Goal: Information Seeking & Learning: Check status

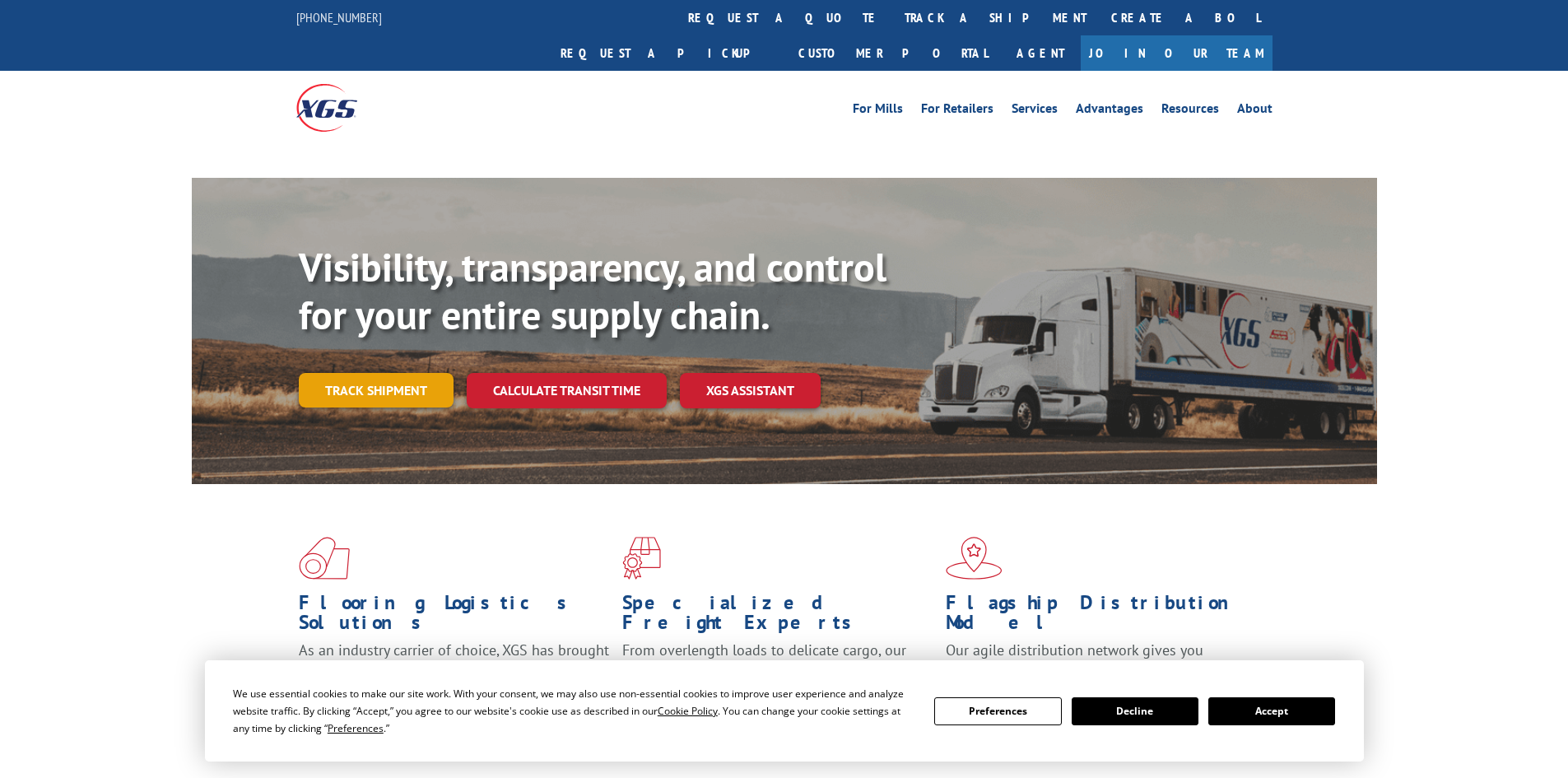
click at [367, 373] on link "Track shipment" at bounding box center [376, 390] width 154 height 35
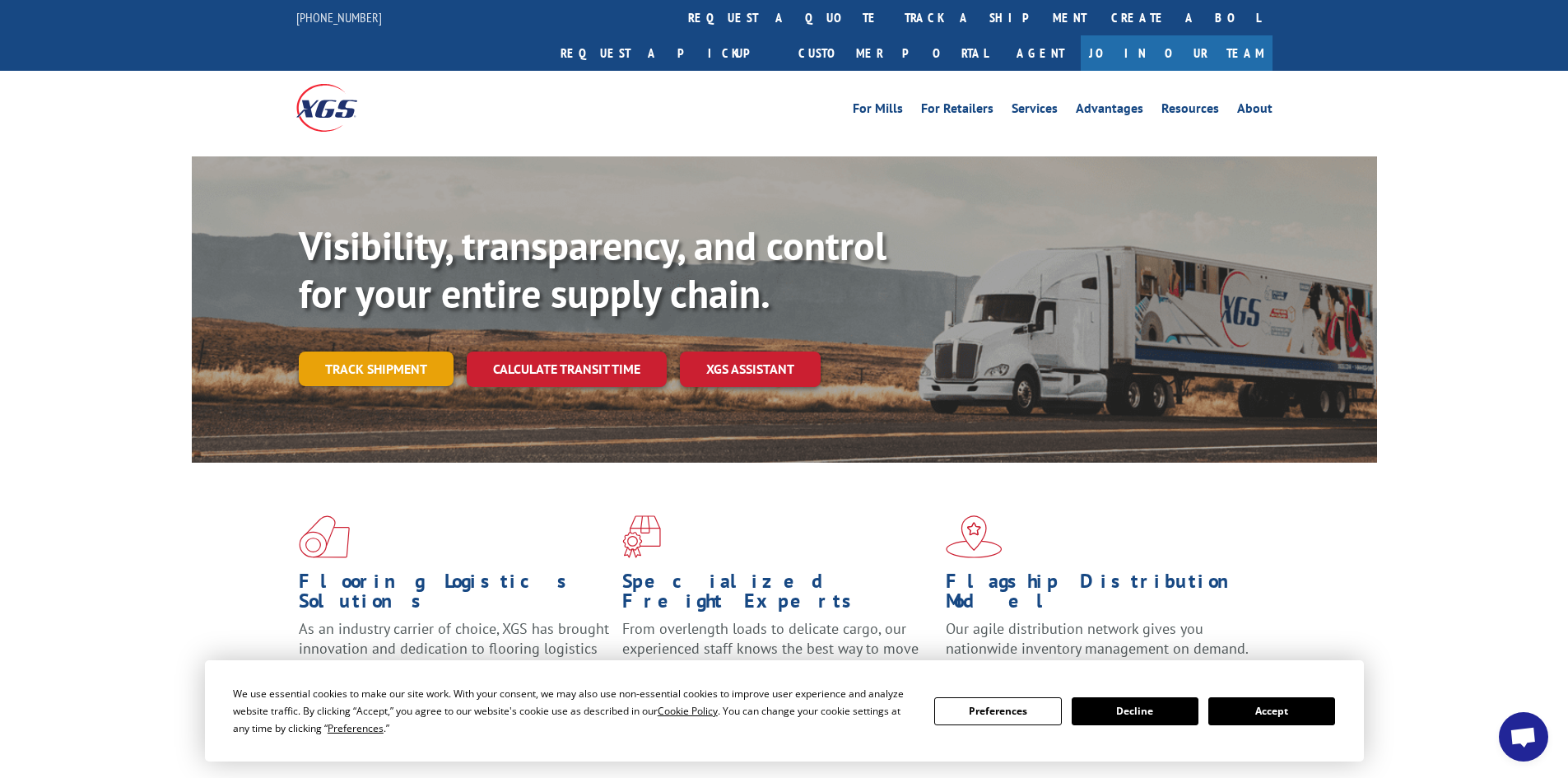
click at [402, 352] on link "Track shipment" at bounding box center [376, 369] width 154 height 35
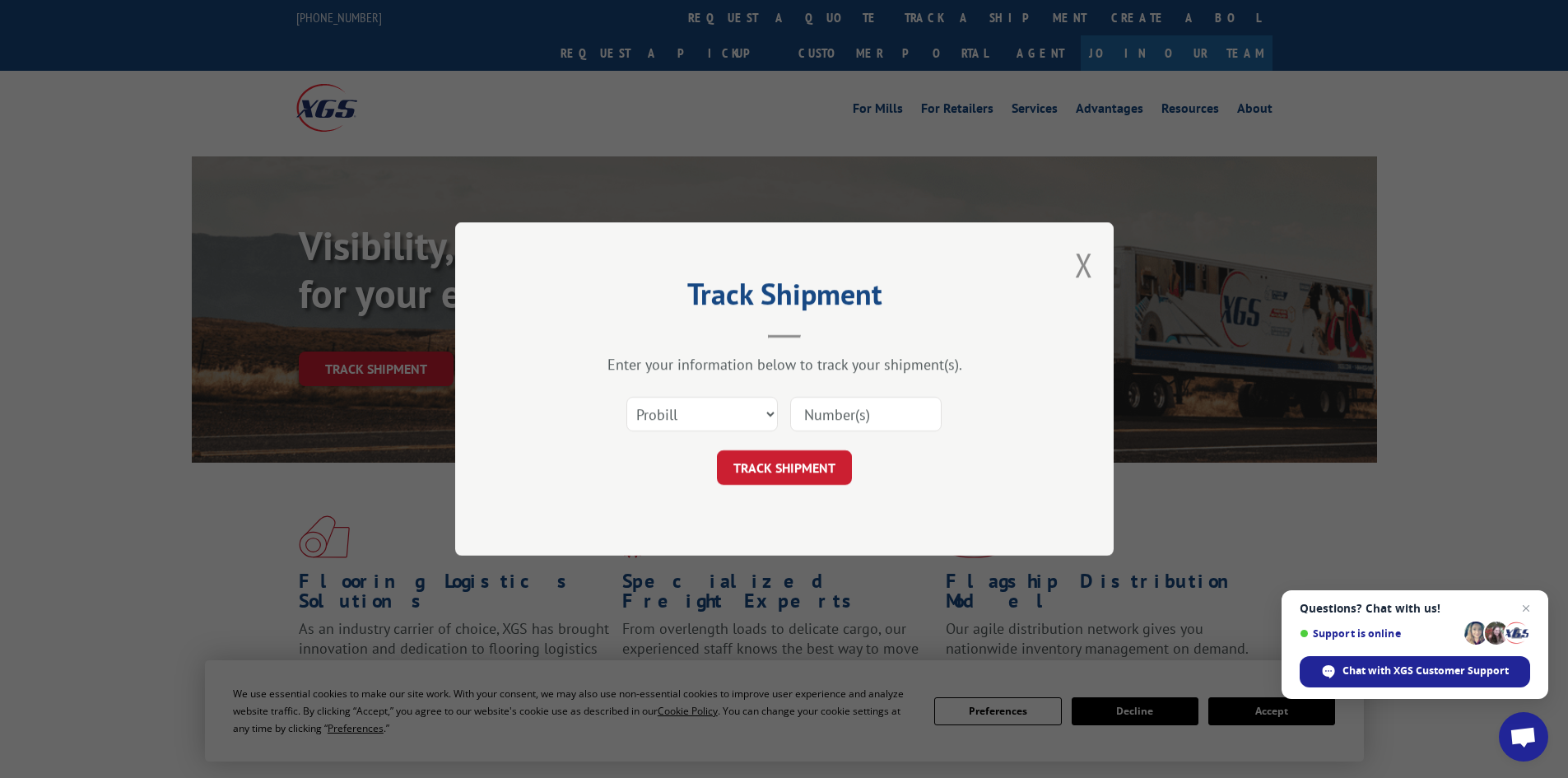
paste input "0408566485"
type input "0408566485"
click at [796, 472] on button "TRACK SHIPMENT" at bounding box center [785, 467] width 135 height 35
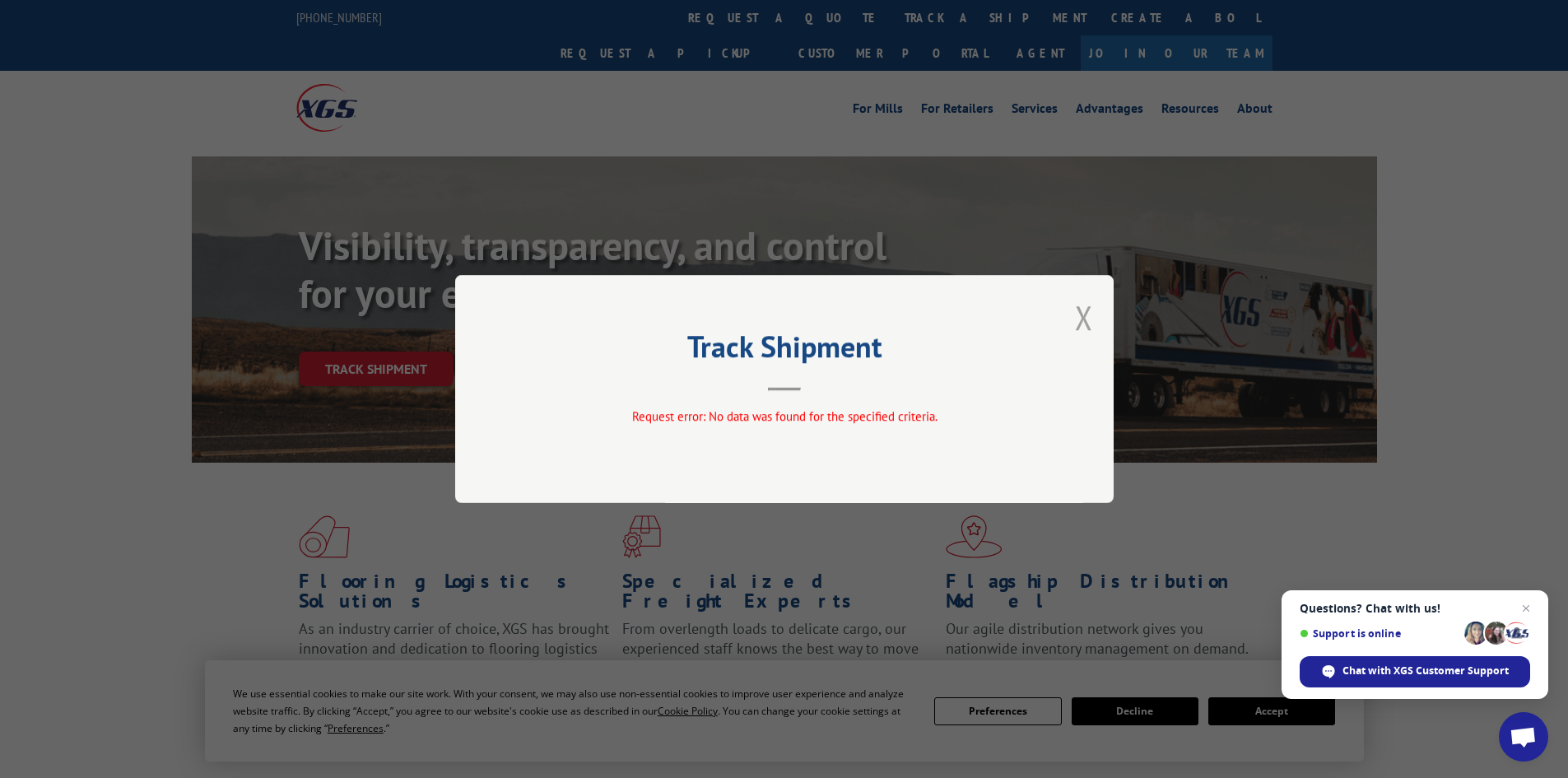
click at [1081, 318] on button "Close modal" at bounding box center [1084, 317] width 18 height 44
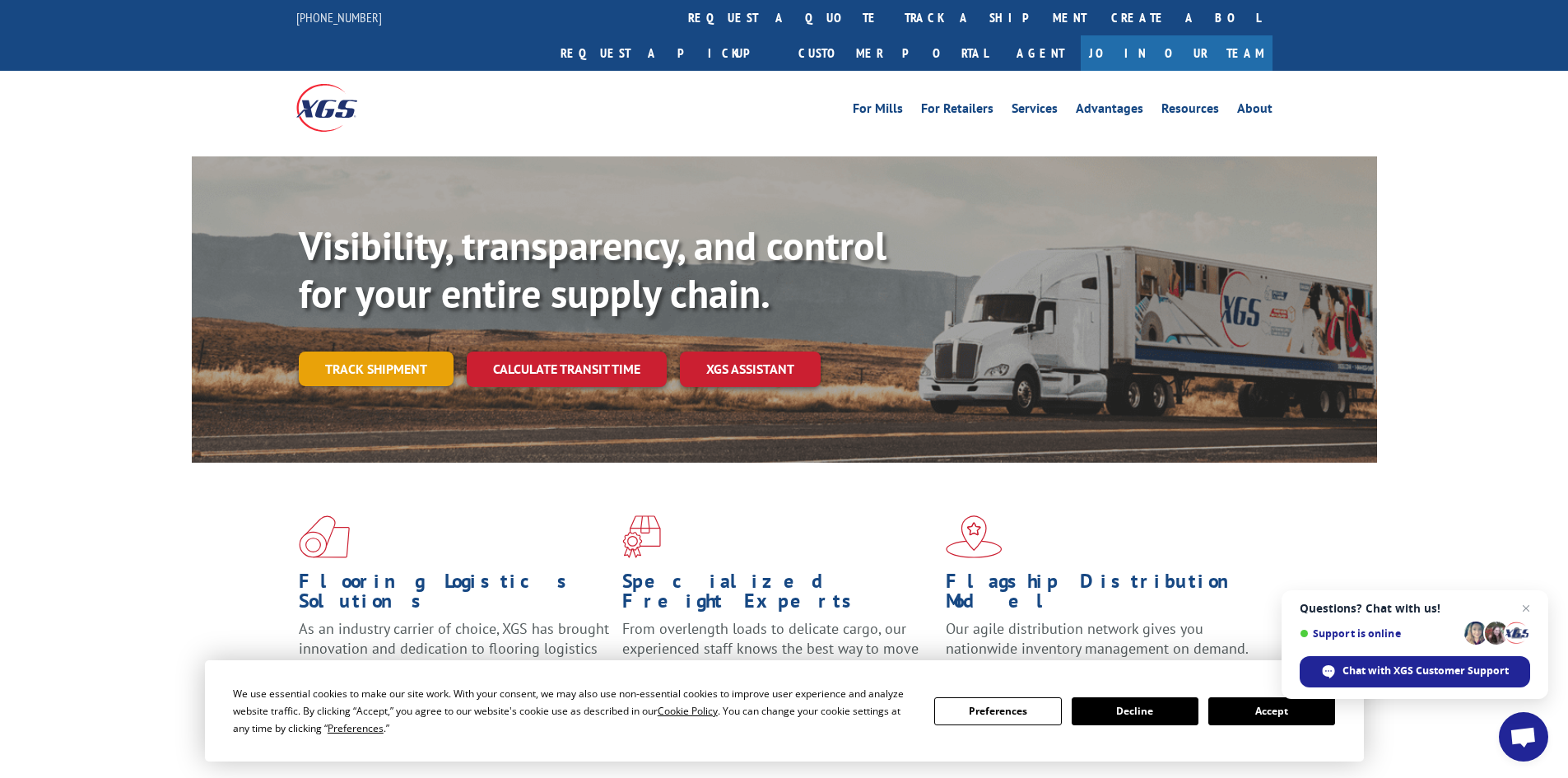
click at [400, 352] on link "Track shipment" at bounding box center [376, 369] width 154 height 35
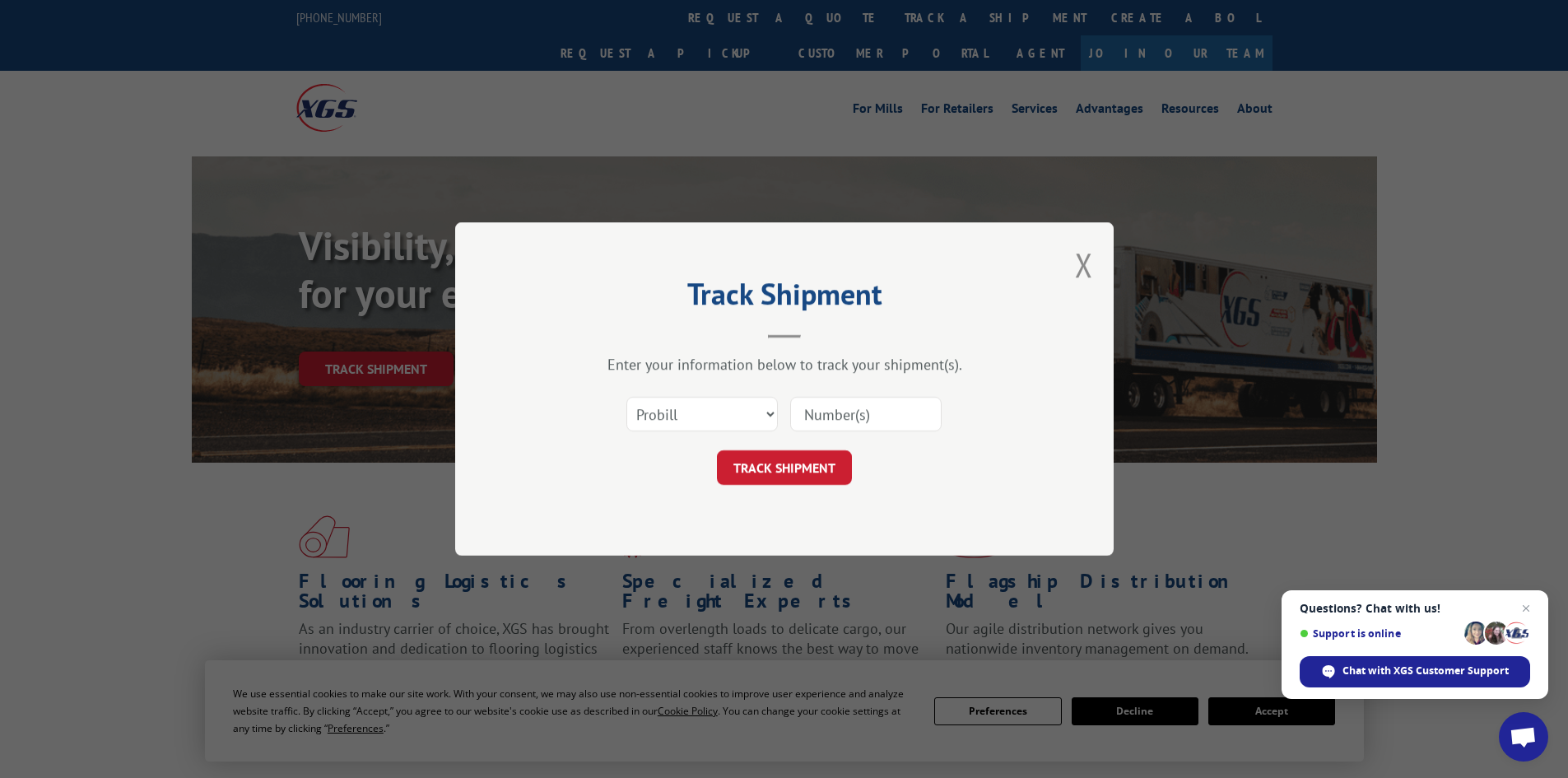
click at [864, 425] on input at bounding box center [866, 414] width 152 height 35
paste input "0408566485"
click at [810, 411] on input "0408566485" at bounding box center [866, 414] width 152 height 35
type input "0408566485"
click at [818, 469] on button "TRACK SHIPMENT" at bounding box center [785, 467] width 135 height 35
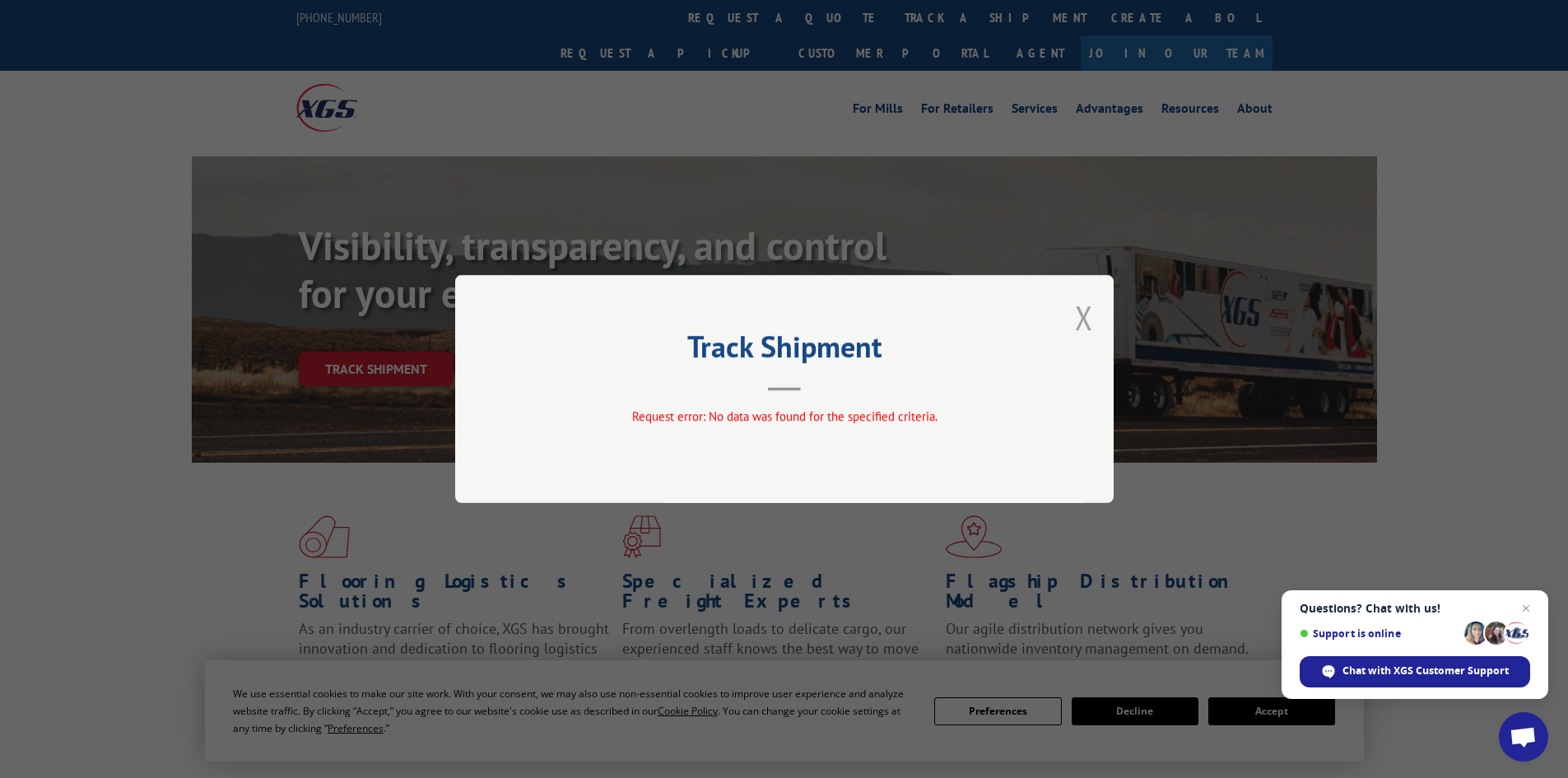
click at [1086, 322] on button "Close modal" at bounding box center [1084, 317] width 18 height 44
